Goal: Transaction & Acquisition: Purchase product/service

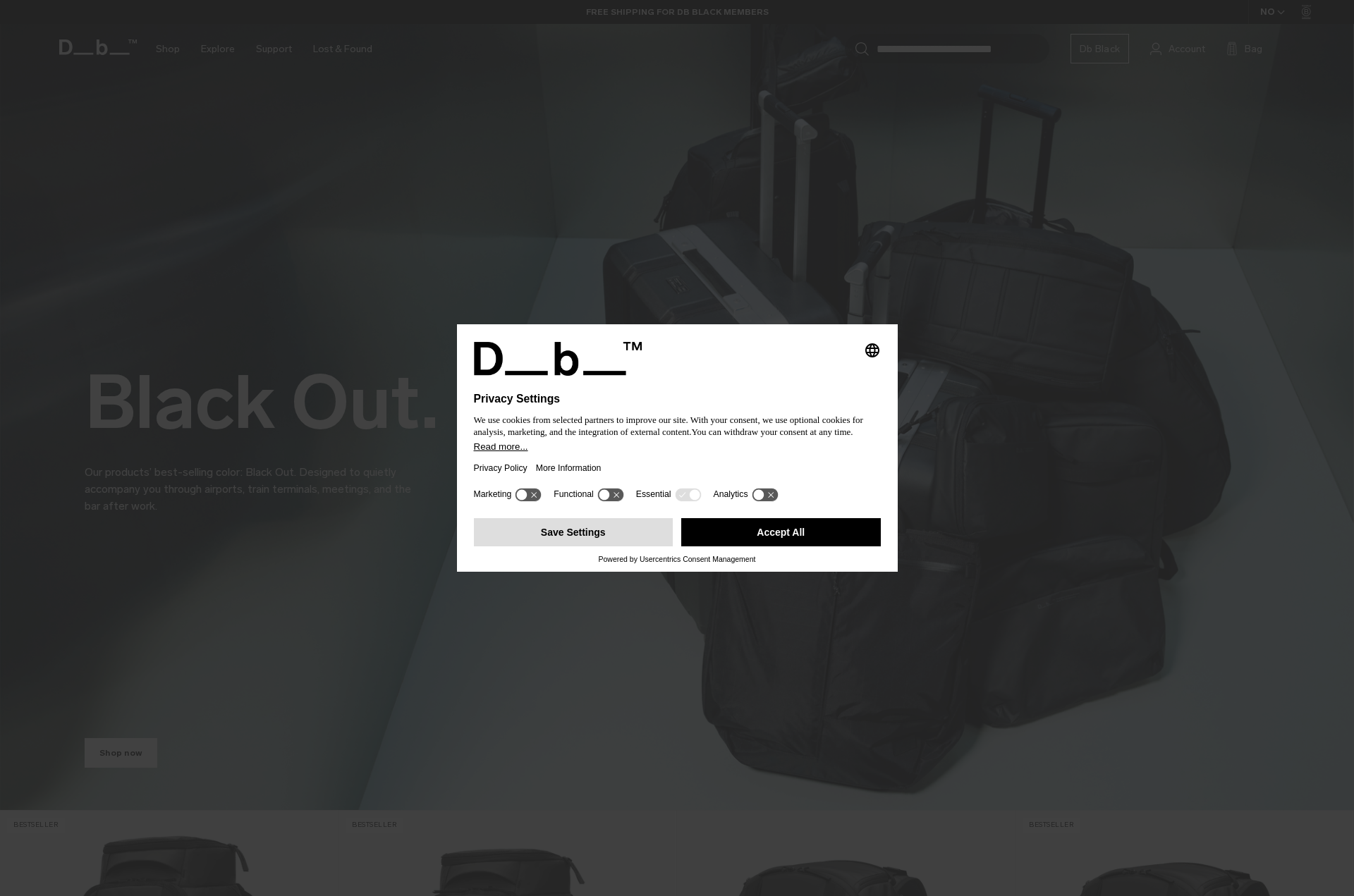
click at [629, 533] on button "Save Settings" at bounding box center [574, 531] width 200 height 28
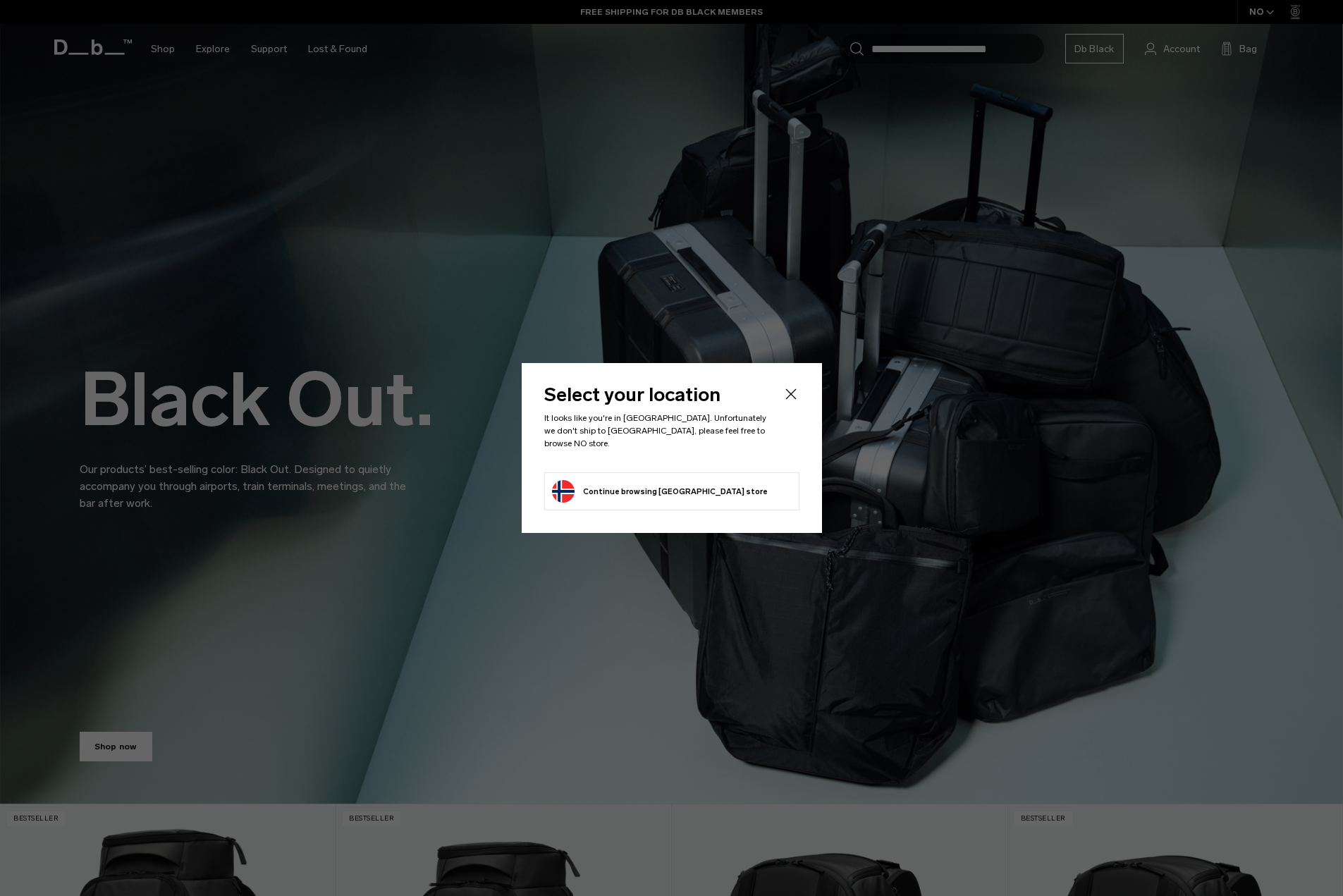
click at [684, 480] on button "Continue browsing Norway store Continue shopping in Norway" at bounding box center [659, 491] width 215 height 22
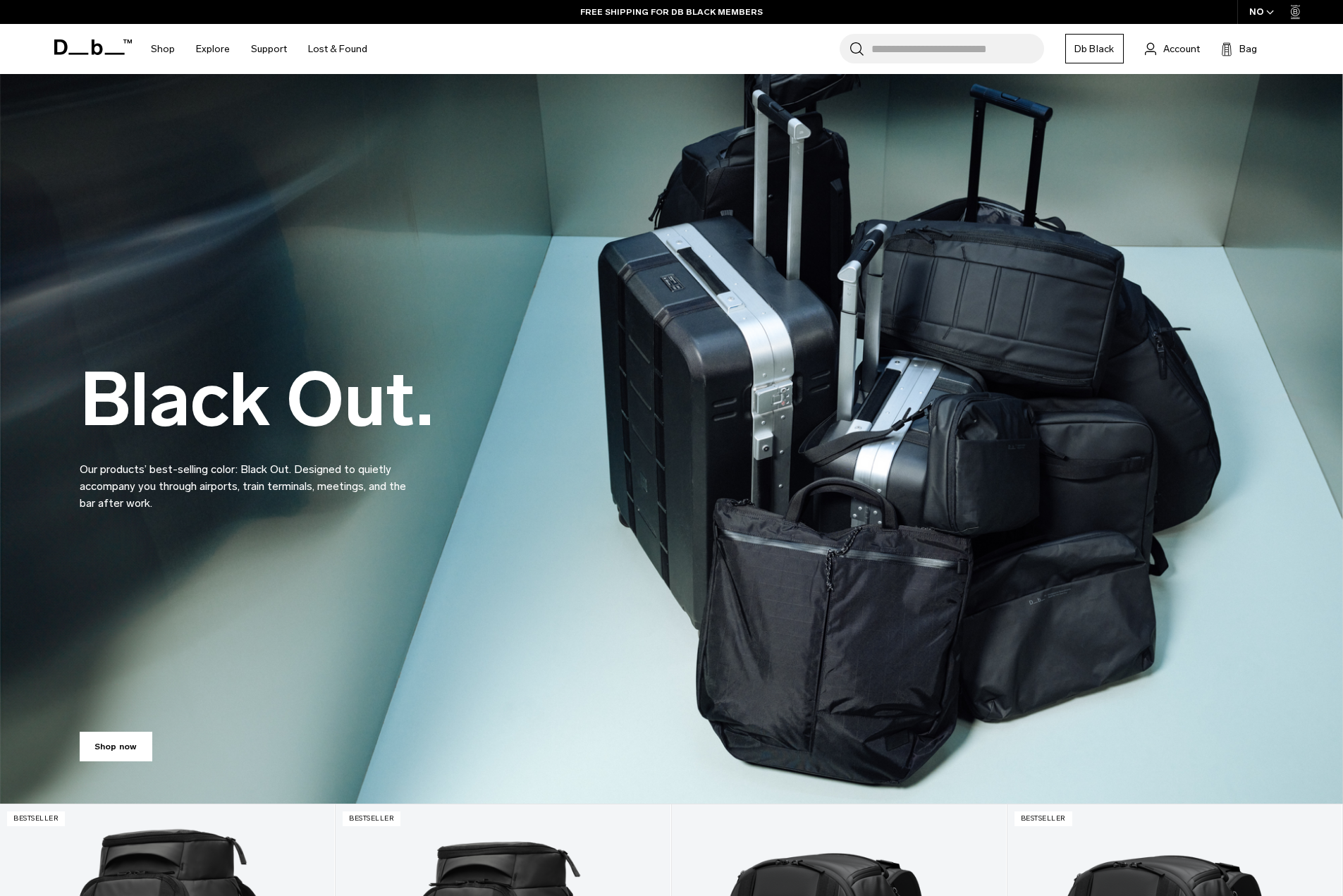
click at [1264, 9] on div "NO" at bounding box center [1262, 12] width 49 height 24
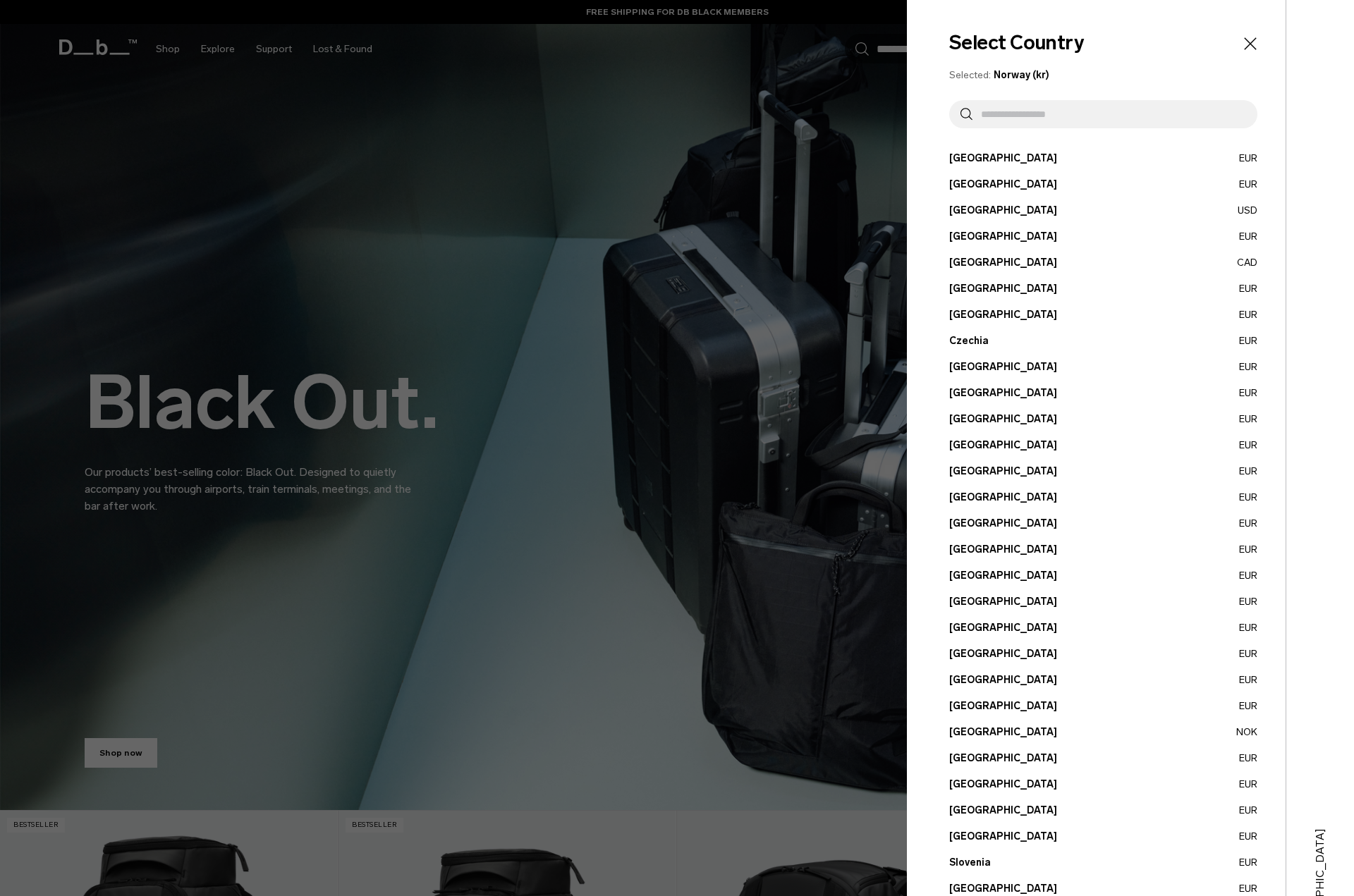
click at [1024, 123] on input "text" at bounding box center [1110, 113] width 274 height 28
type input "**"
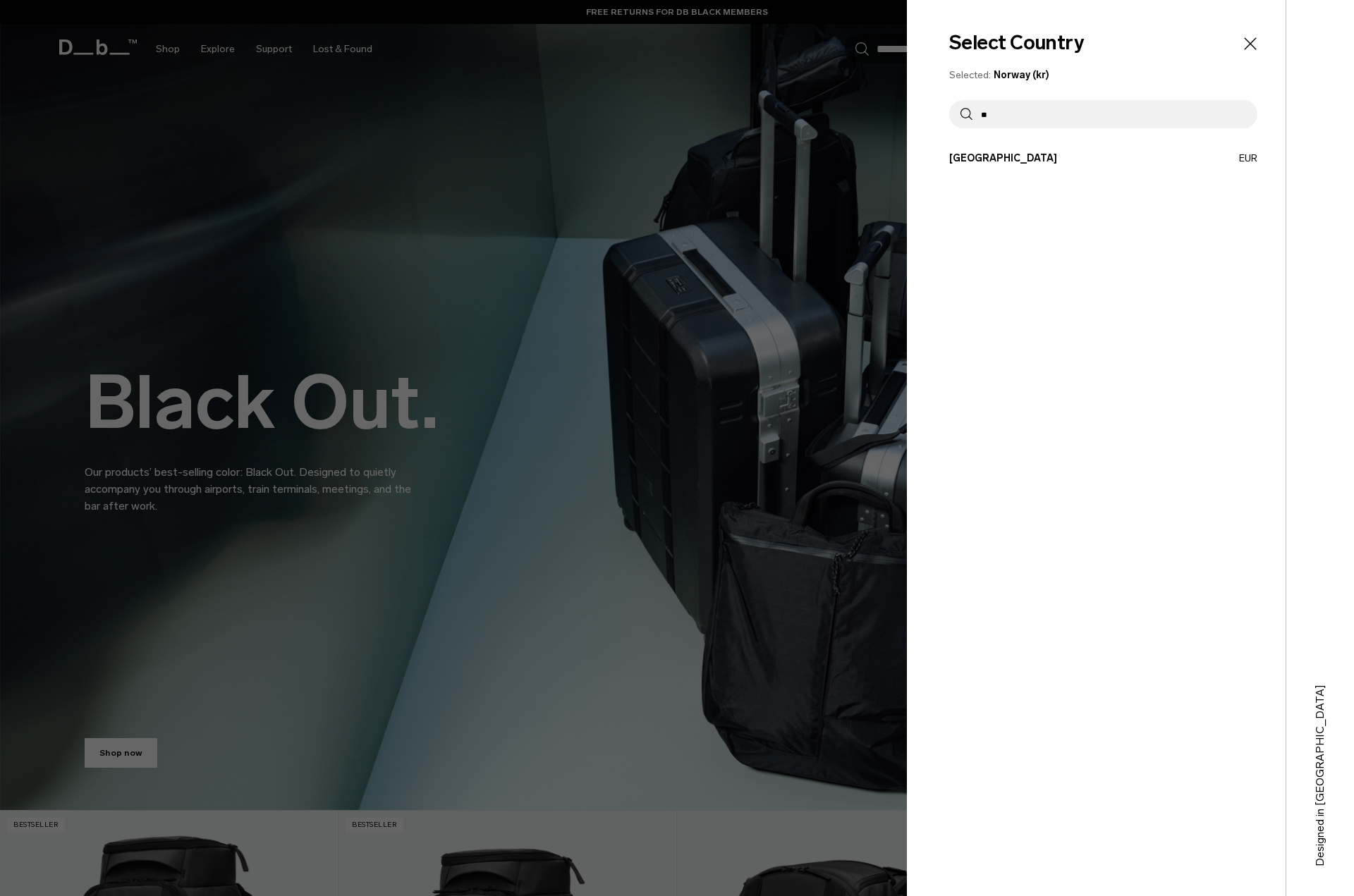
drag, startPoint x: 1025, startPoint y: 122, endPoint x: 907, endPoint y: 112, distance: 118.4
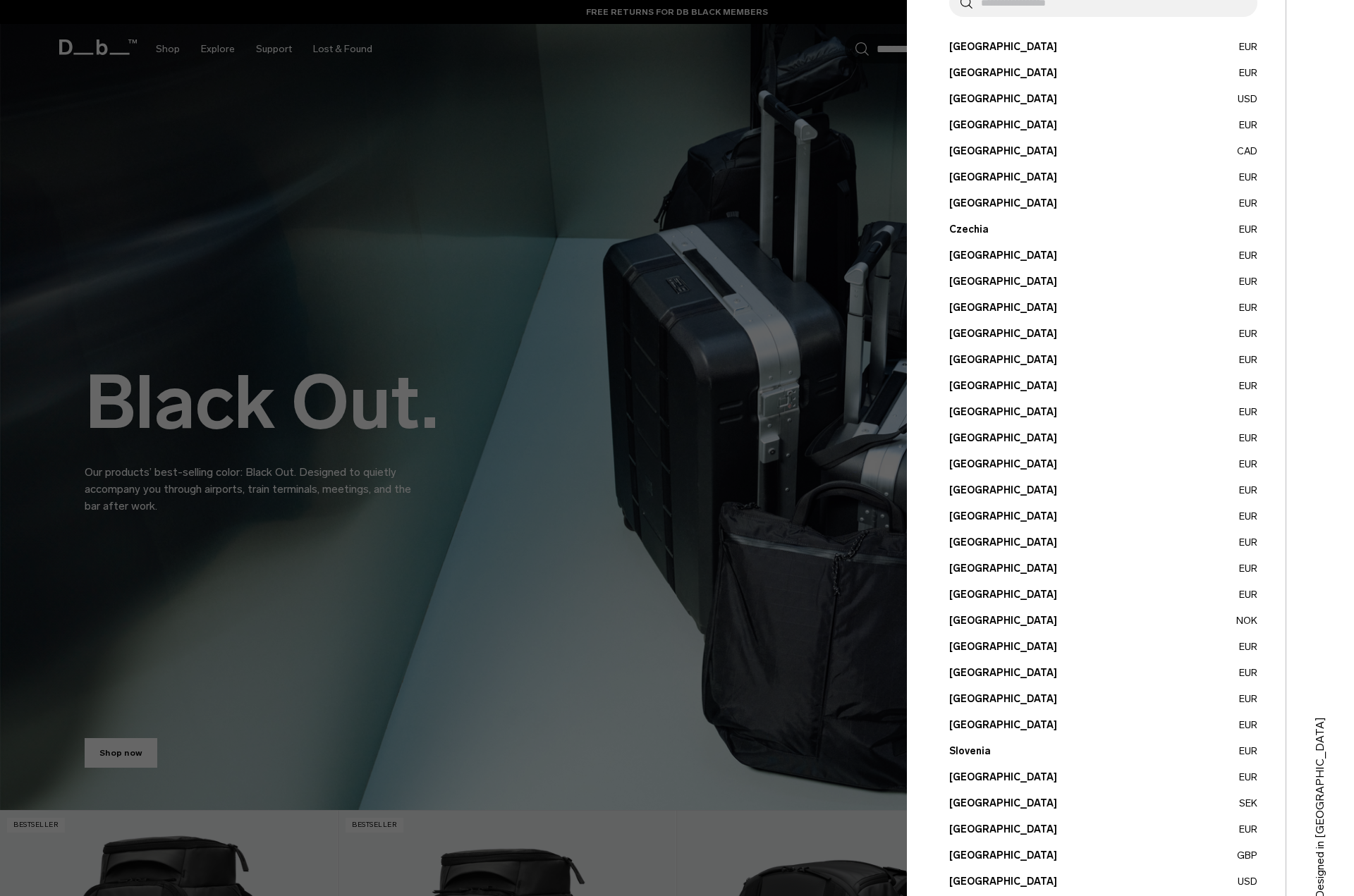
scroll to position [144, 0]
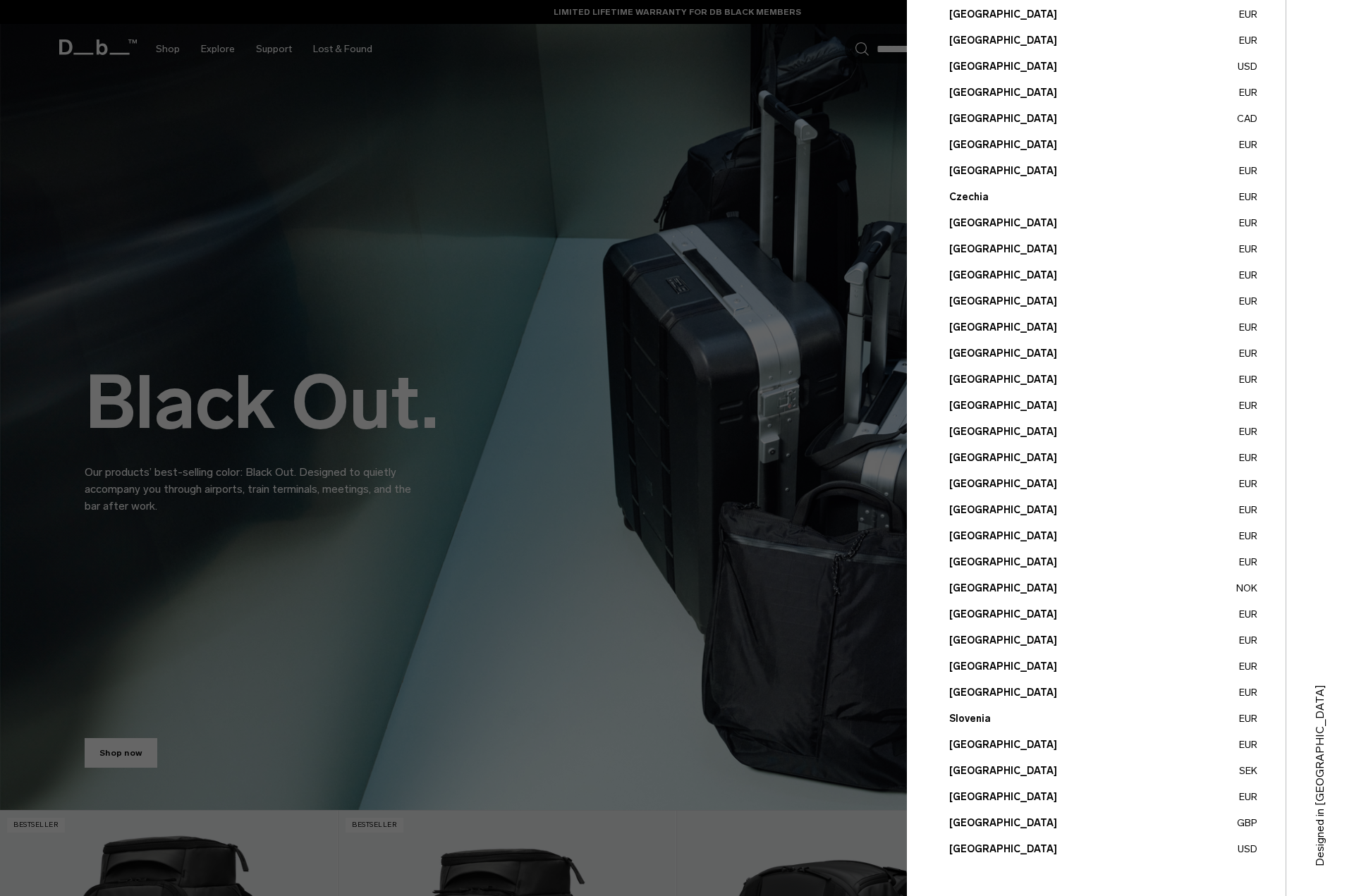
click at [1006, 851] on button "United States USD" at bounding box center [1104, 848] width 308 height 15
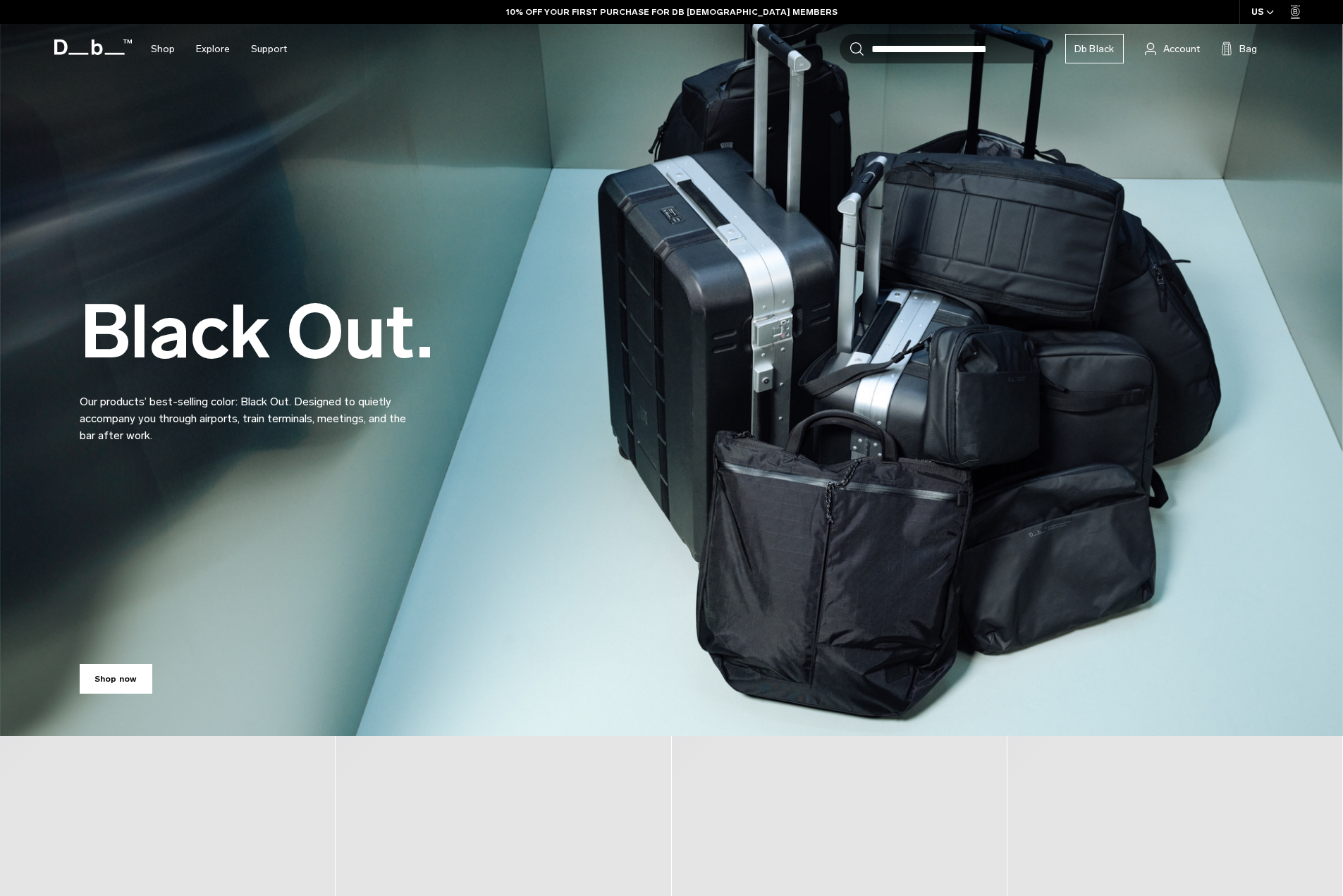
scroll to position [494, 0]
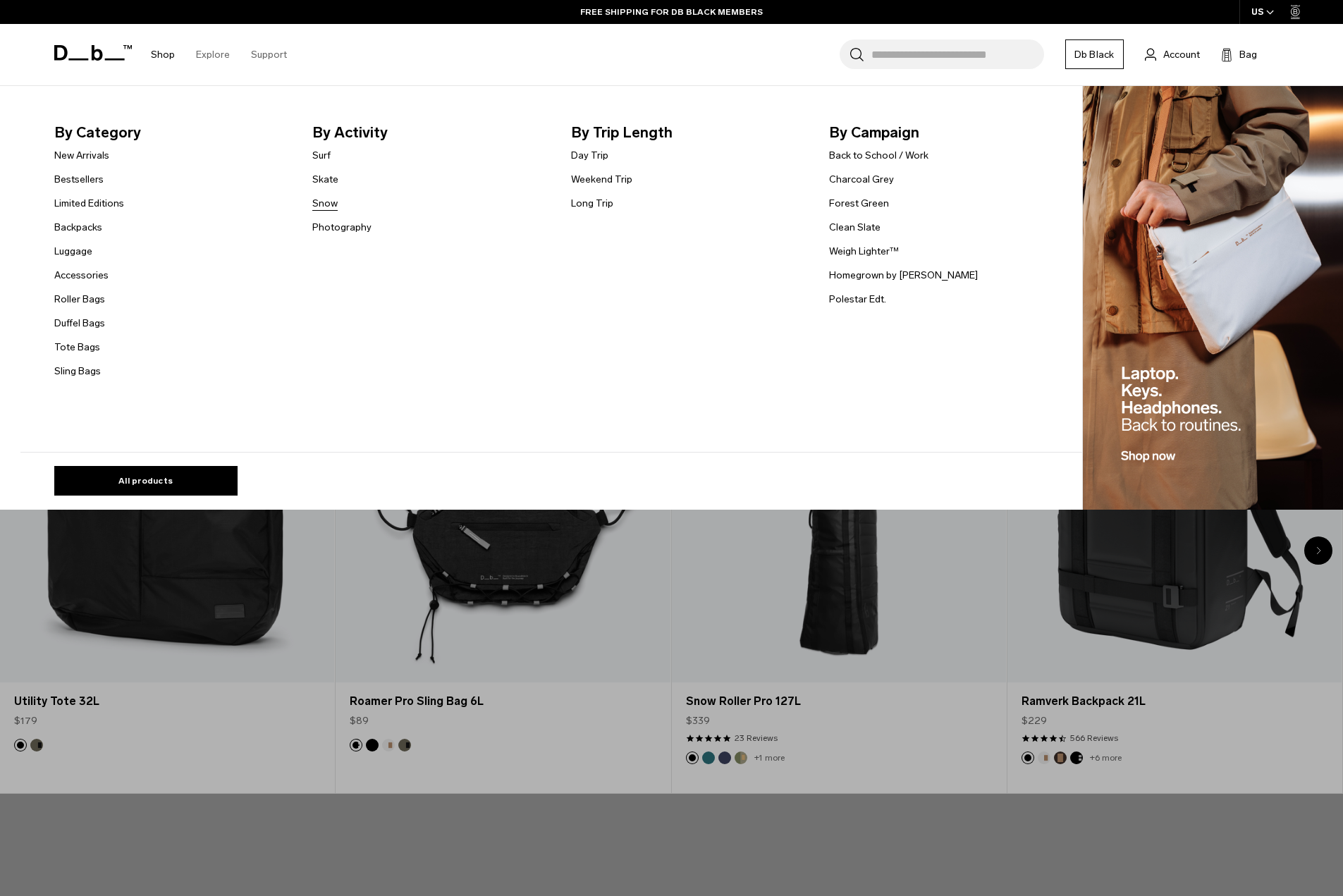
click at [337, 200] on link "Snow" at bounding box center [325, 203] width 25 height 15
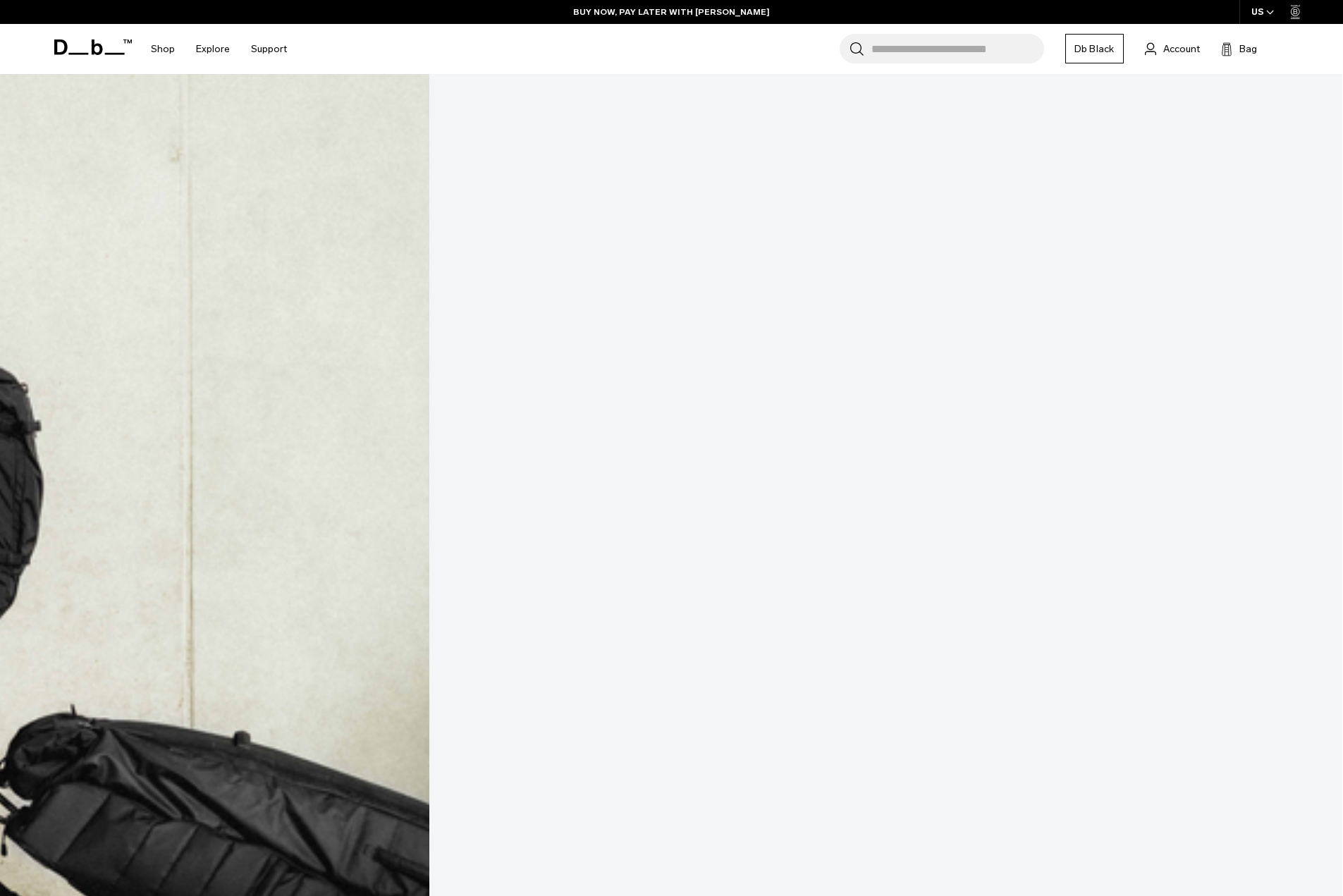
scroll to position [634, 0]
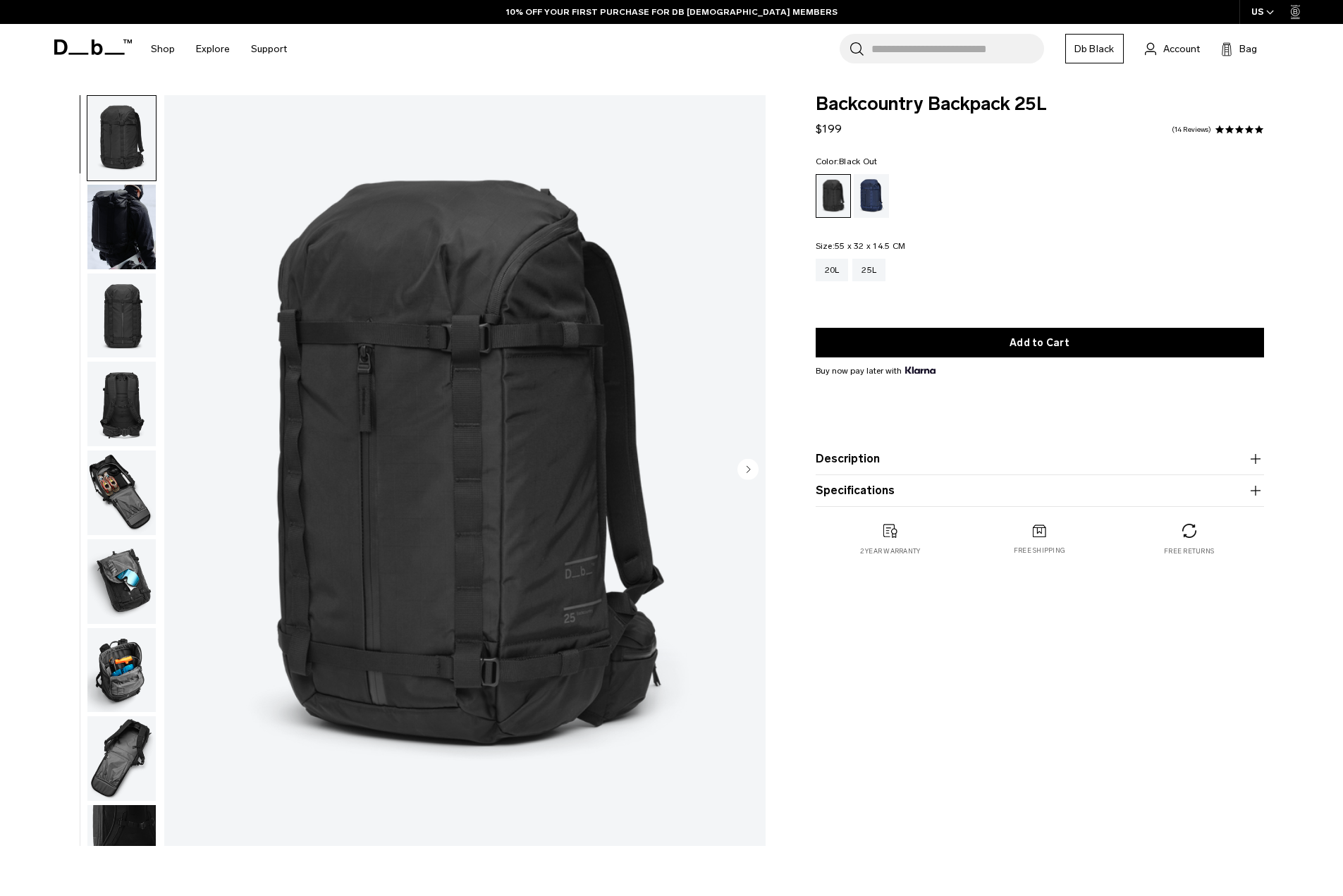
click at [1272, 12] on icon "button" at bounding box center [1270, 13] width 7 height 4
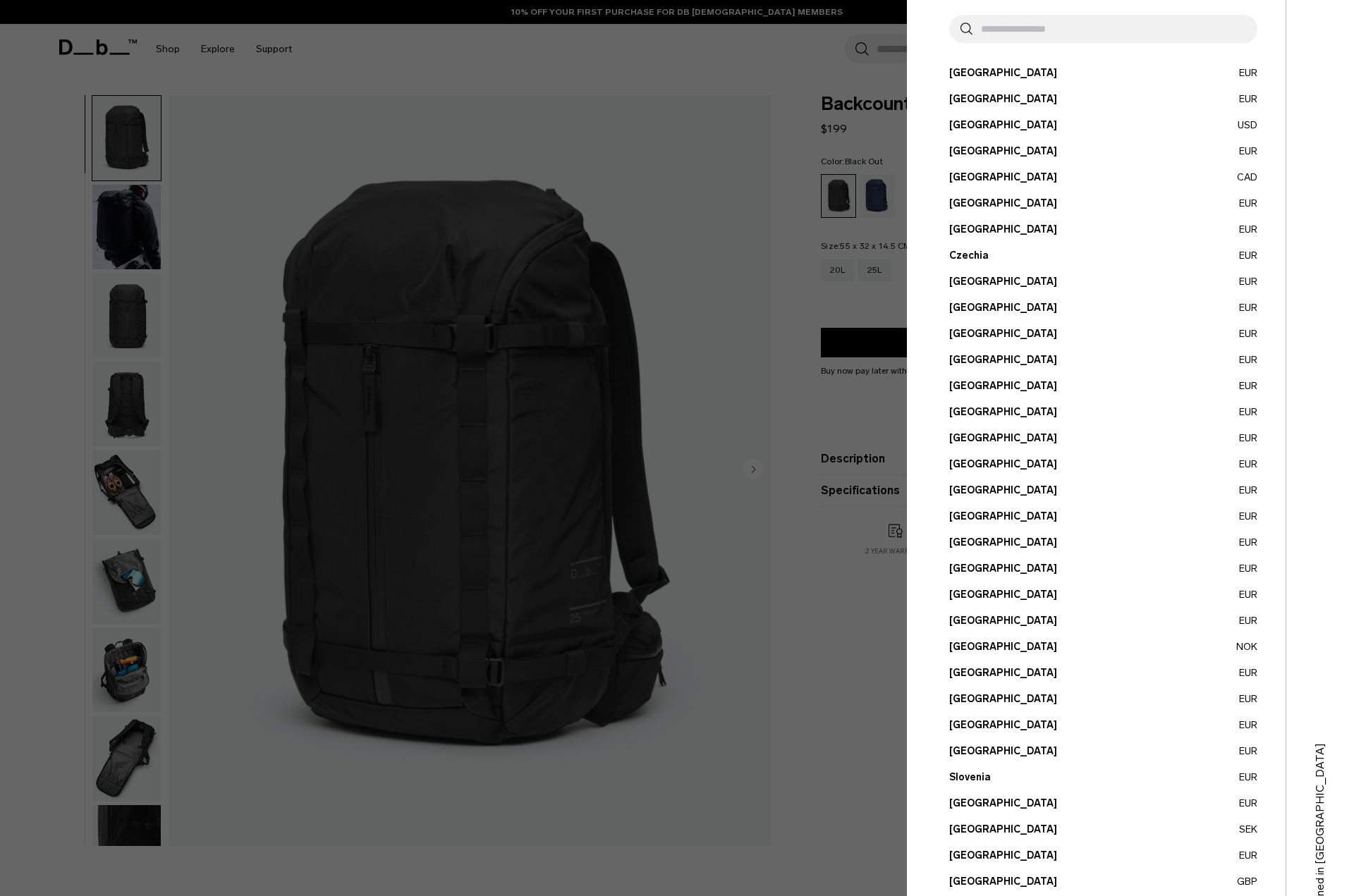
scroll to position [144, 0]
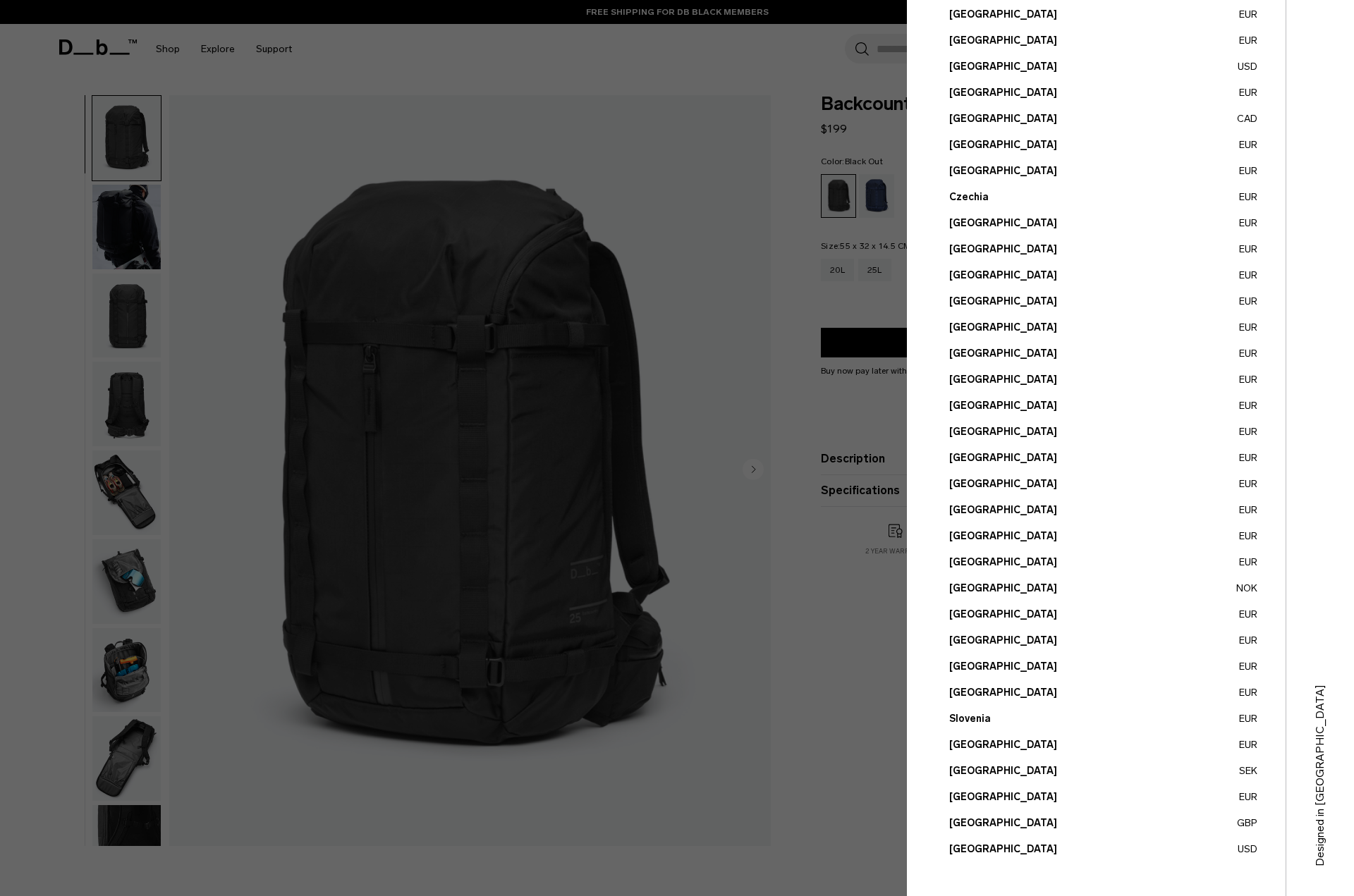
click at [969, 745] on button "Spain EUR" at bounding box center [1104, 744] width 308 height 15
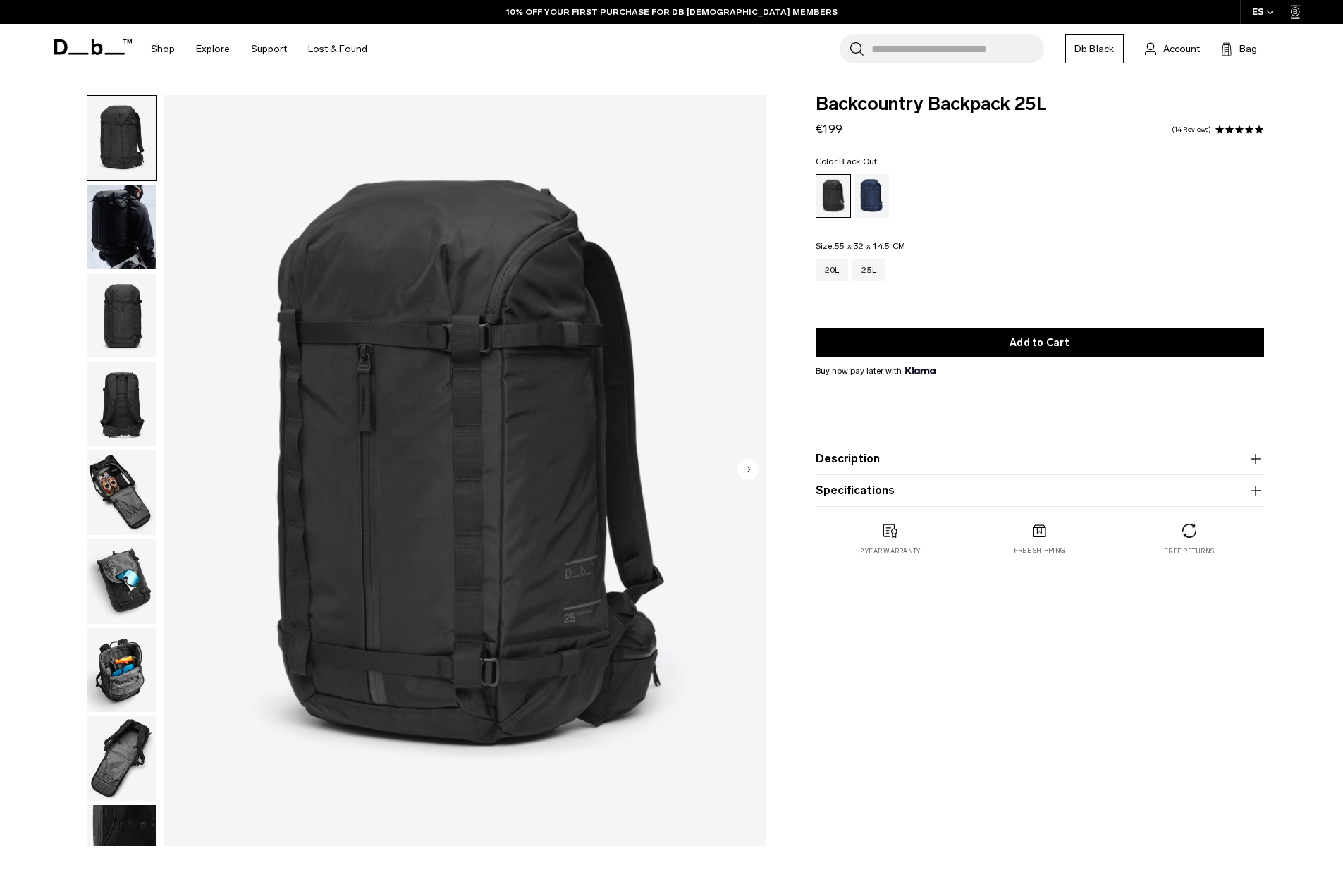
click at [1267, 12] on icon "button" at bounding box center [1270, 13] width 7 height 4
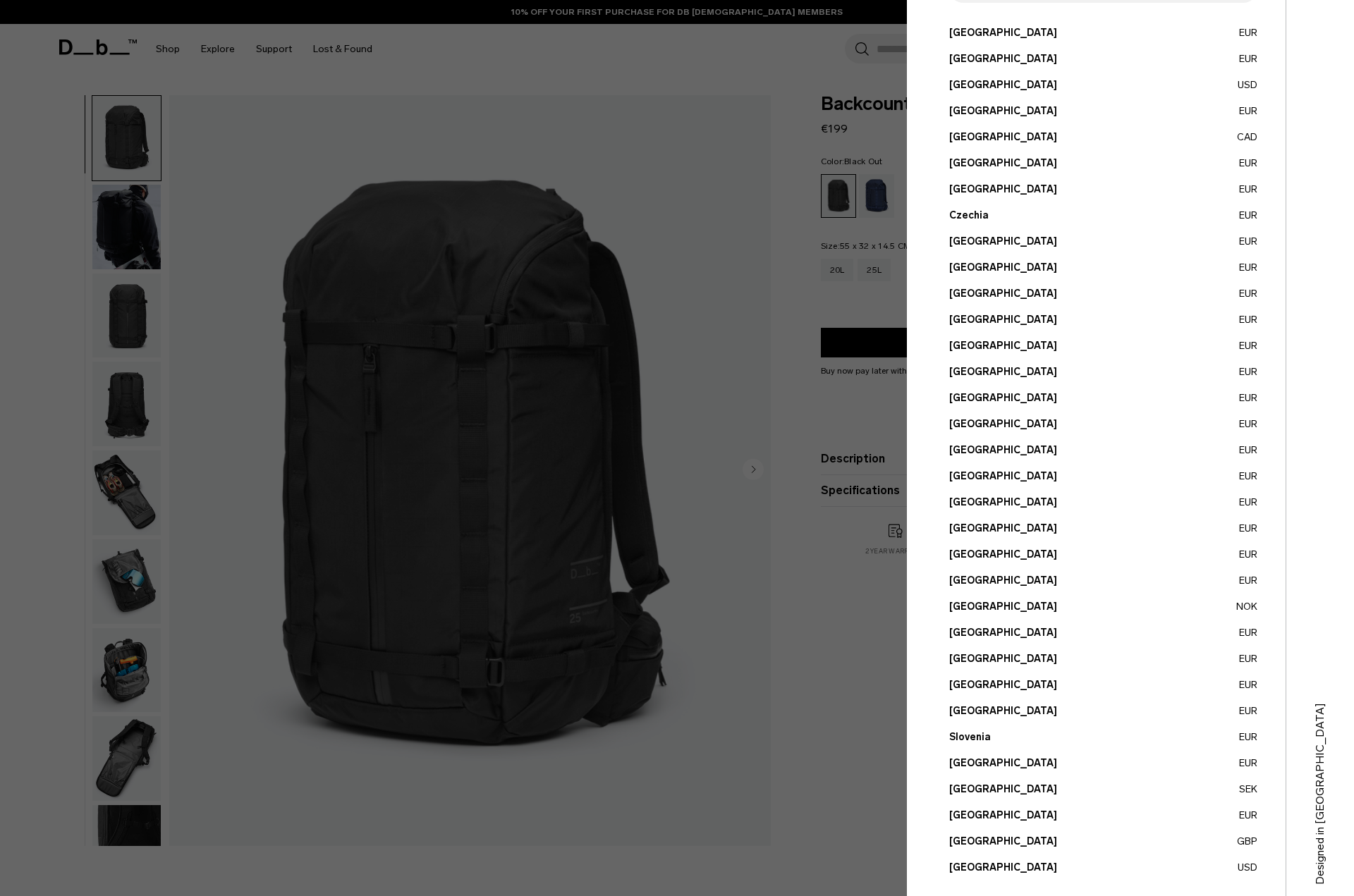
scroll to position [144, 0]
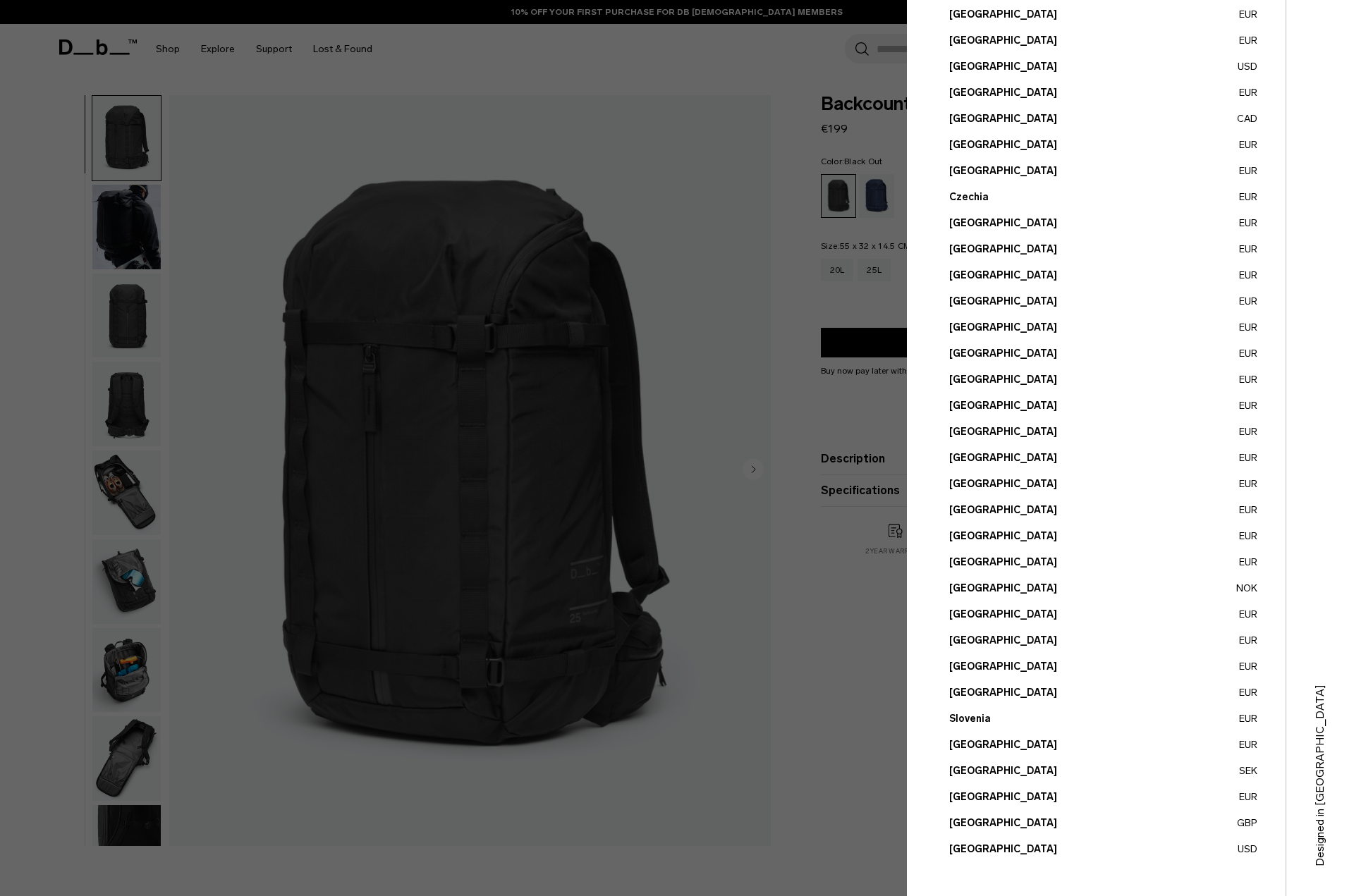
click at [988, 845] on button "United States USD" at bounding box center [1104, 848] width 308 height 15
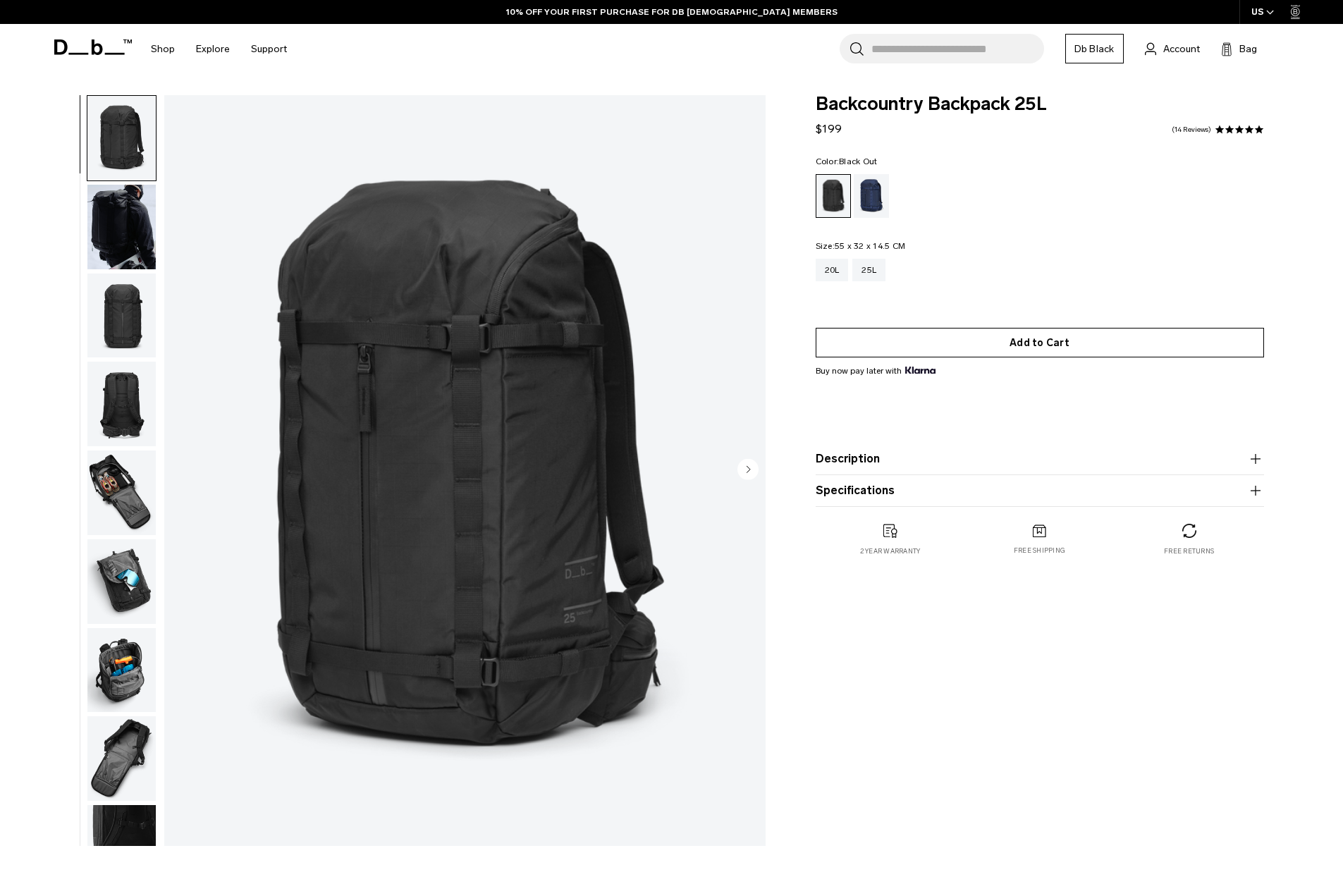
click at [932, 335] on button "Add to Cart" at bounding box center [1039, 342] width 448 height 30
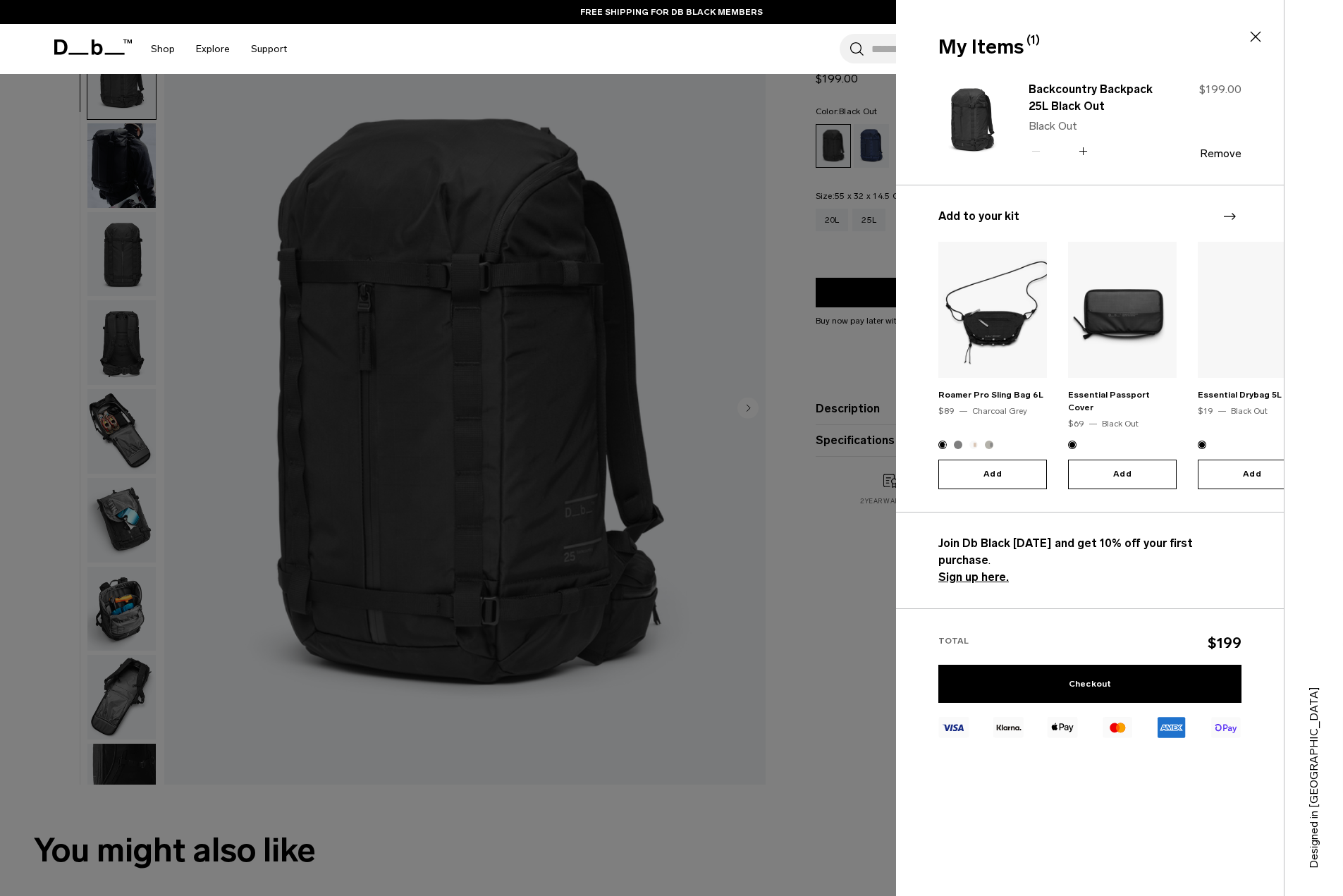
scroll to position [71, 0]
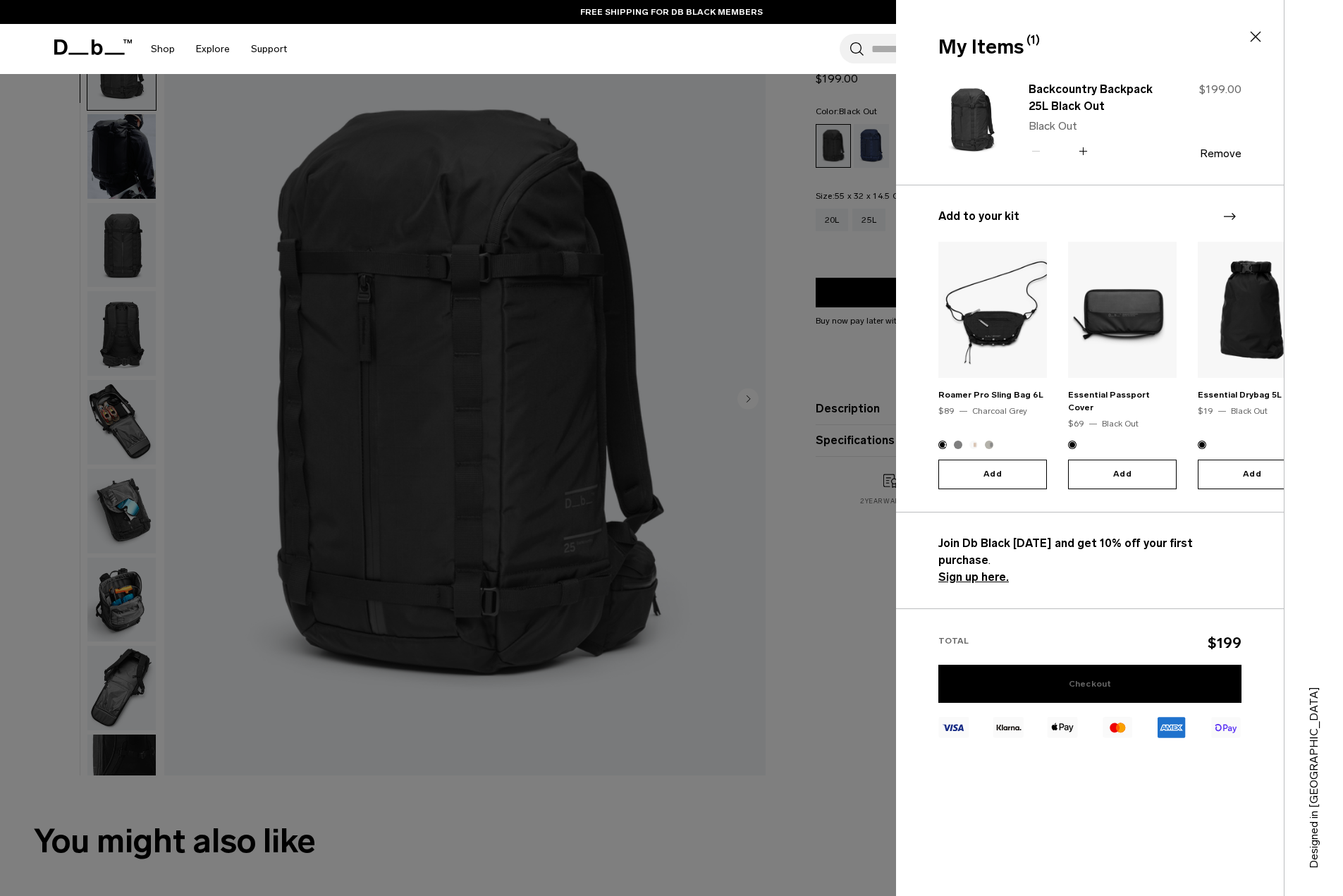
click at [1069, 665] on link "Checkout" at bounding box center [1090, 684] width 304 height 38
